Goal: Navigation & Orientation: Find specific page/section

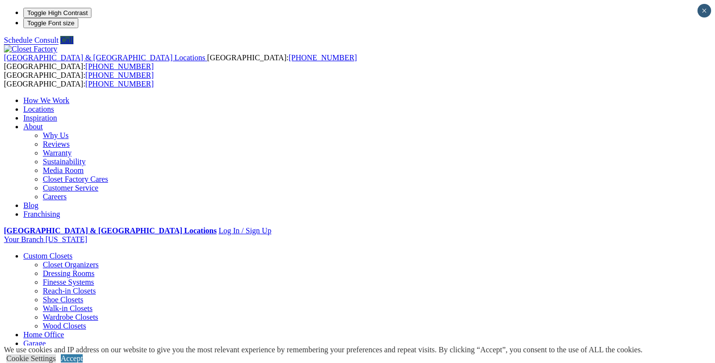
click at [47, 305] on link "Walk-in Closets" at bounding box center [68, 309] width 50 height 8
